Goal: Information Seeking & Learning: Learn about a topic

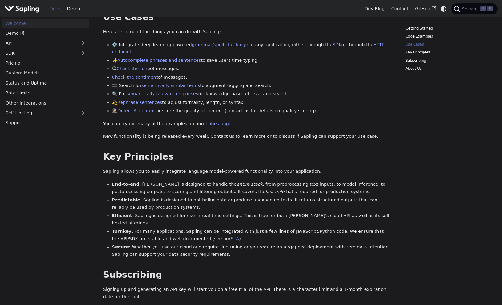
scroll to position [367, 0]
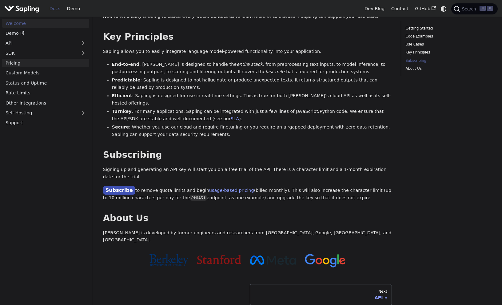
click at [37, 59] on link "Pricing" at bounding box center [45, 63] width 87 height 9
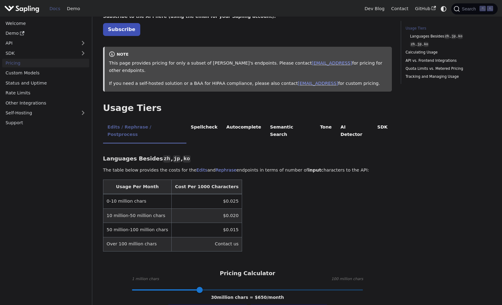
scroll to position [45, 0]
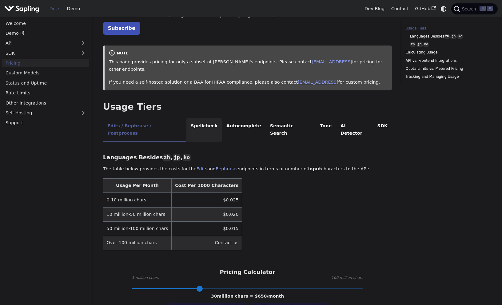
click at [193, 122] on li "Spellcheck" at bounding box center [204, 130] width 36 height 24
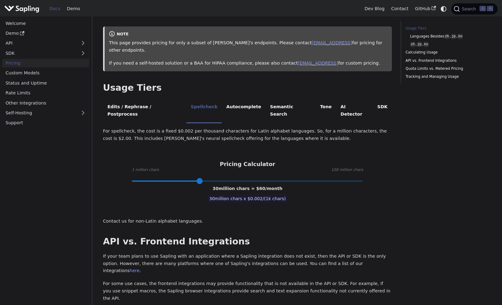
scroll to position [65, 0]
